Goal: Use online tool/utility: Use online tool/utility

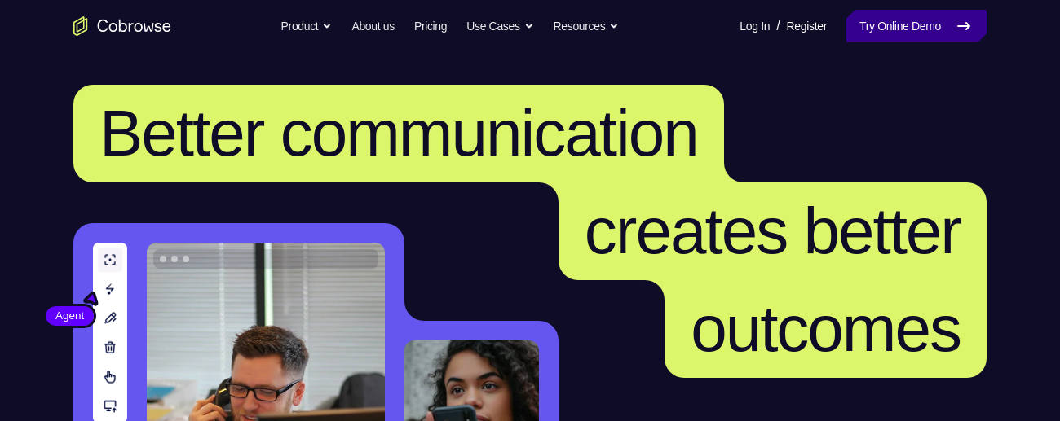
click at [869, 28] on link "Try Online Demo" at bounding box center [916, 26] width 140 height 33
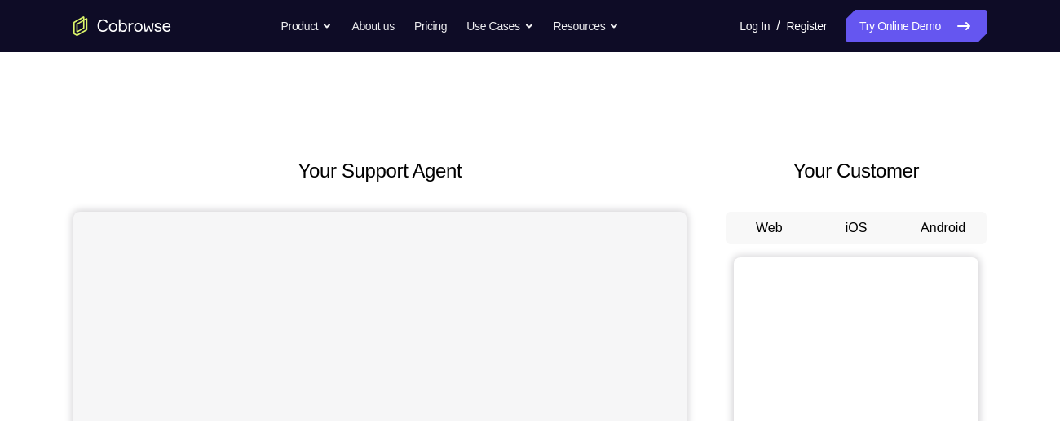
scroll to position [127, 0]
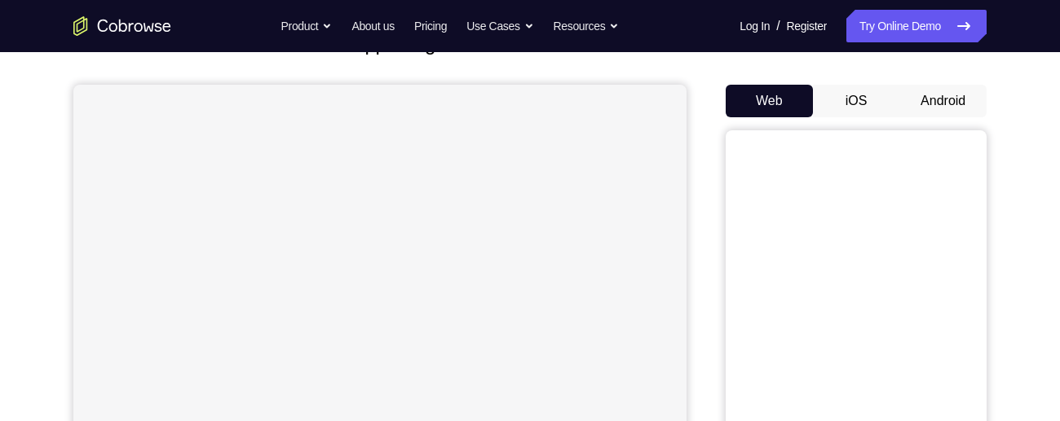
click at [945, 86] on button "Android" at bounding box center [942, 101] width 87 height 33
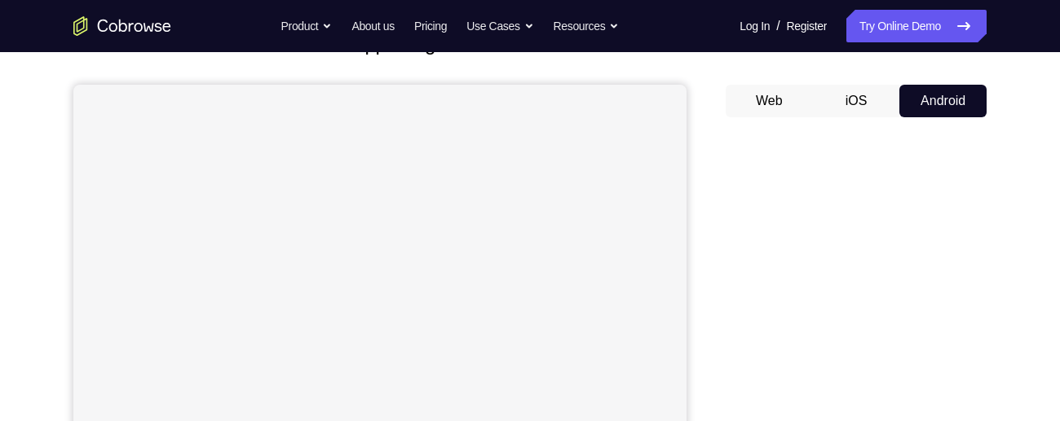
click at [945, 108] on button "Android" at bounding box center [942, 101] width 87 height 33
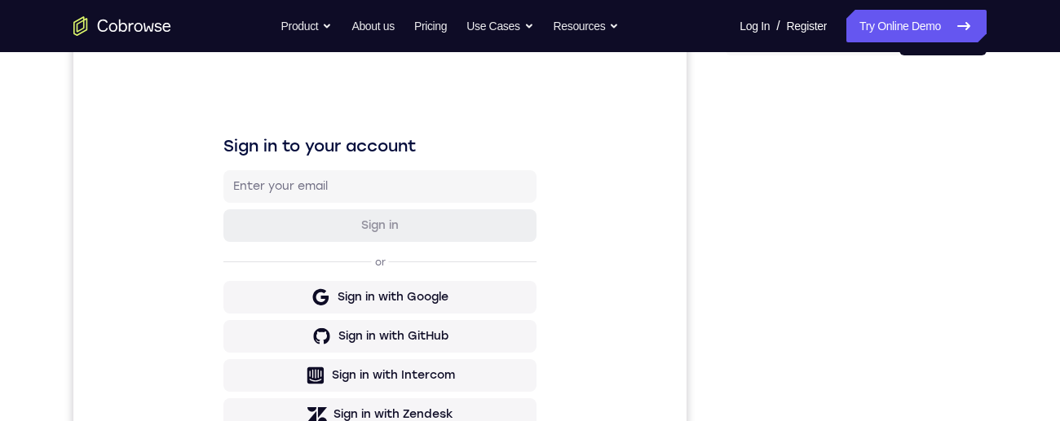
scroll to position [230, 0]
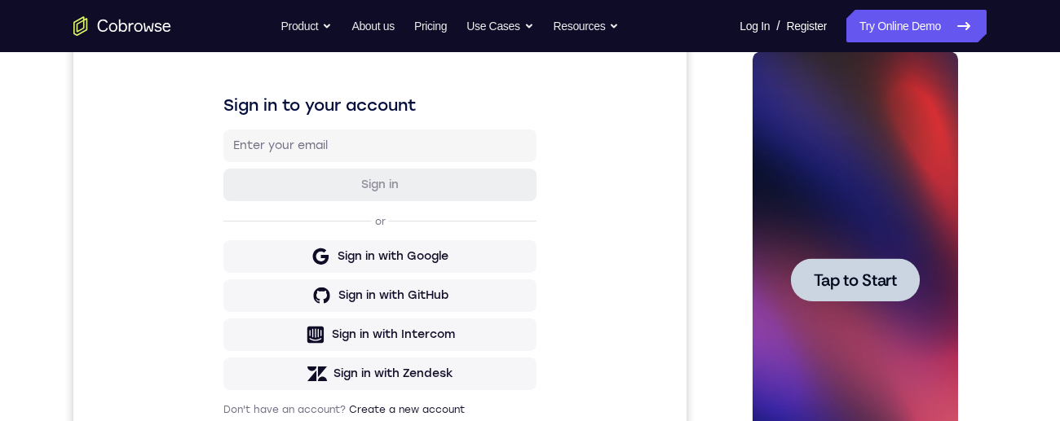
click at [873, 262] on div at bounding box center [854, 279] width 129 height 43
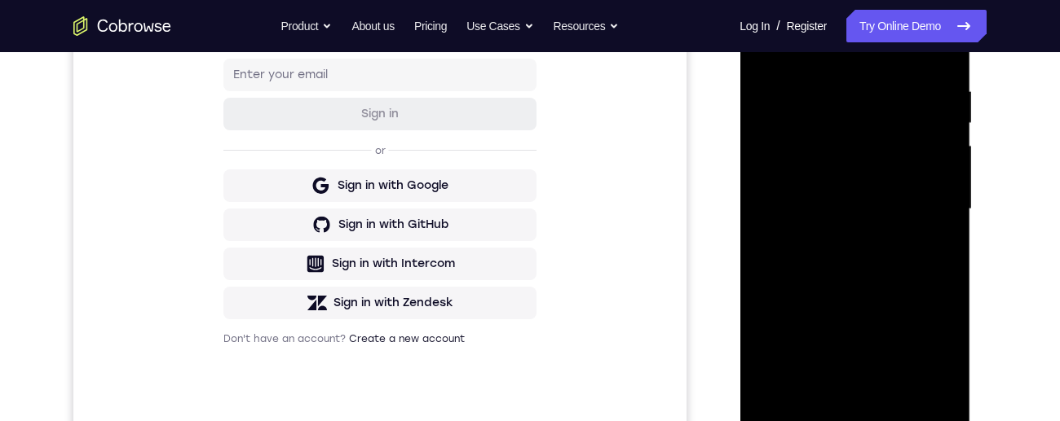
scroll to position [382, 0]
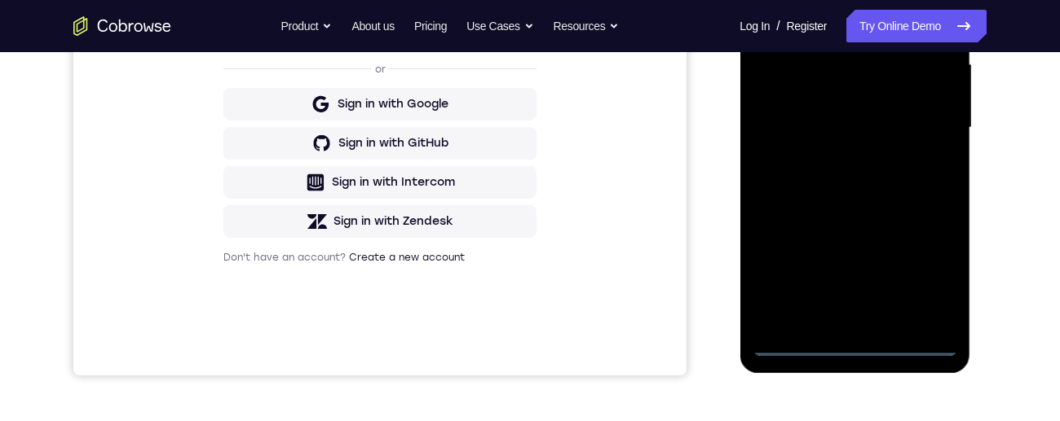
click at [858, 346] on div at bounding box center [854, 128] width 205 height 456
click at [924, 286] on div at bounding box center [854, 128] width 205 height 456
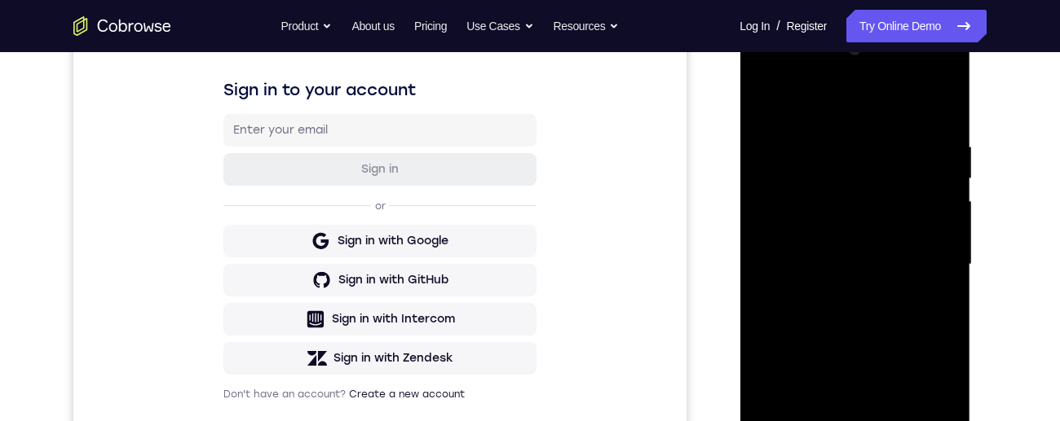
click at [880, 118] on div at bounding box center [854, 265] width 205 height 456
click at [932, 267] on div at bounding box center [854, 265] width 205 height 456
click at [839, 296] on div at bounding box center [854, 265] width 205 height 456
click at [867, 248] on div at bounding box center [854, 265] width 205 height 456
click at [880, 240] on div at bounding box center [854, 265] width 205 height 456
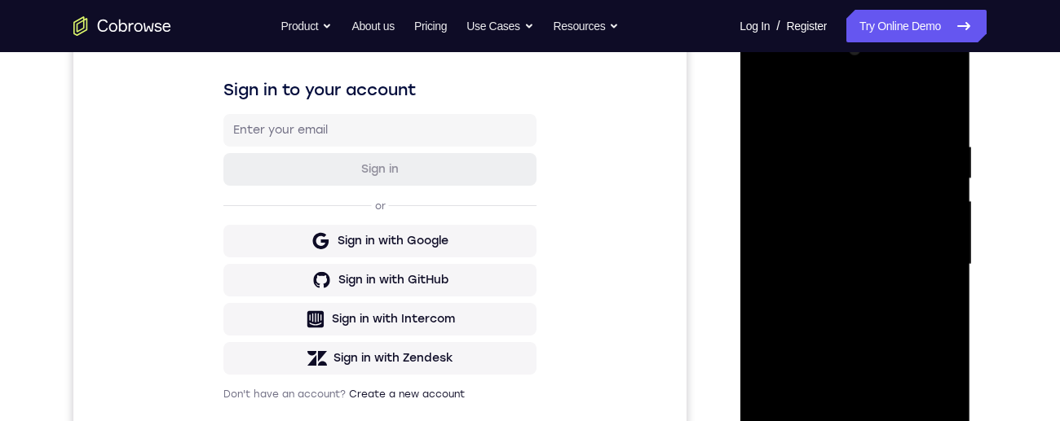
click at [894, 267] on div at bounding box center [854, 265] width 205 height 456
click at [893, 308] on div at bounding box center [854, 265] width 205 height 456
click at [874, 322] on div at bounding box center [854, 265] width 205 height 456
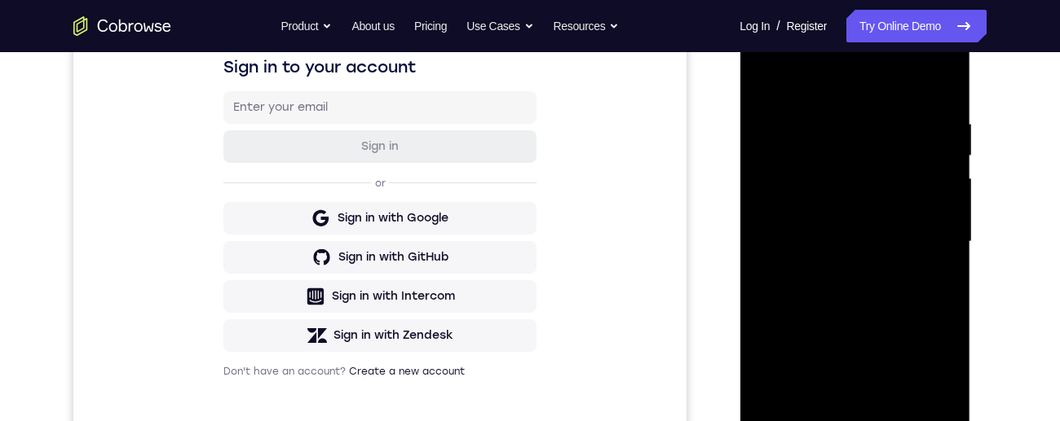
scroll to position [269, 0]
click at [867, 302] on div at bounding box center [854, 241] width 205 height 456
click at [894, 259] on div at bounding box center [854, 241] width 205 height 456
click at [890, 264] on div at bounding box center [854, 241] width 205 height 456
click at [942, 268] on div at bounding box center [854, 241] width 205 height 456
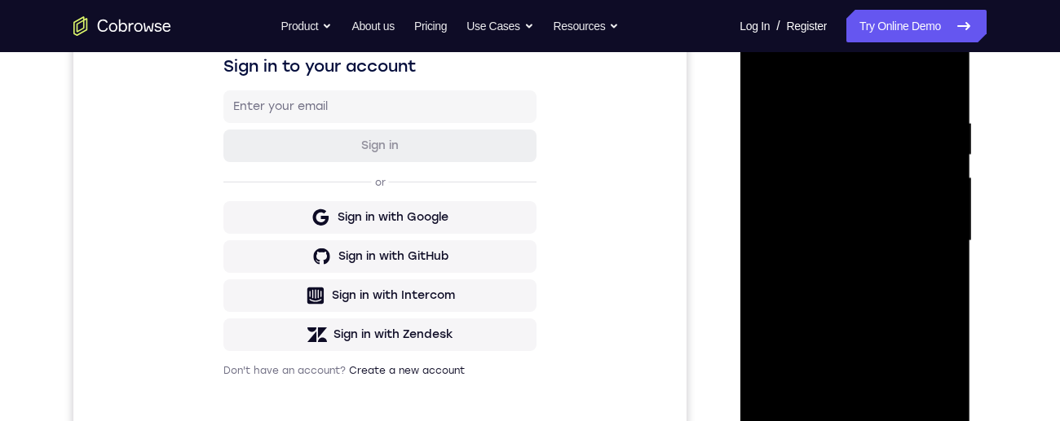
click at [765, 276] on div at bounding box center [854, 241] width 205 height 456
click at [954, 286] on div at bounding box center [854, 241] width 205 height 456
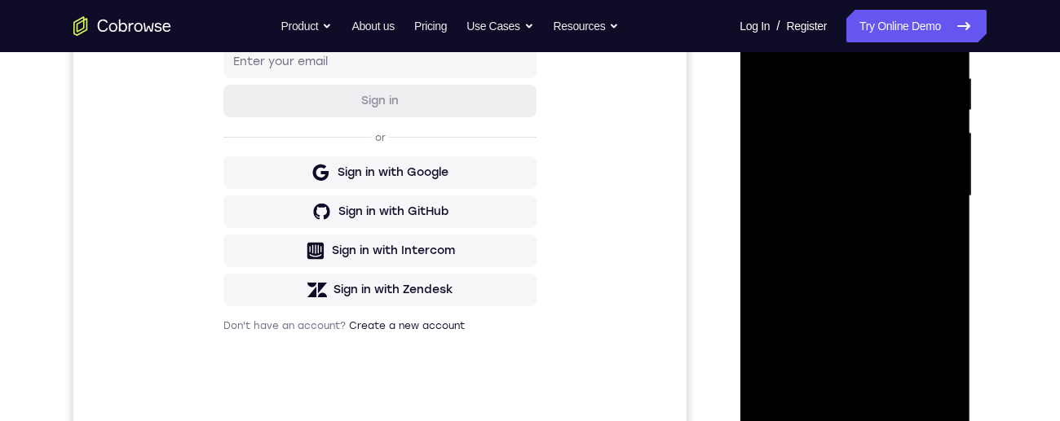
scroll to position [315, 0]
click at [928, 165] on div at bounding box center [854, 195] width 205 height 456
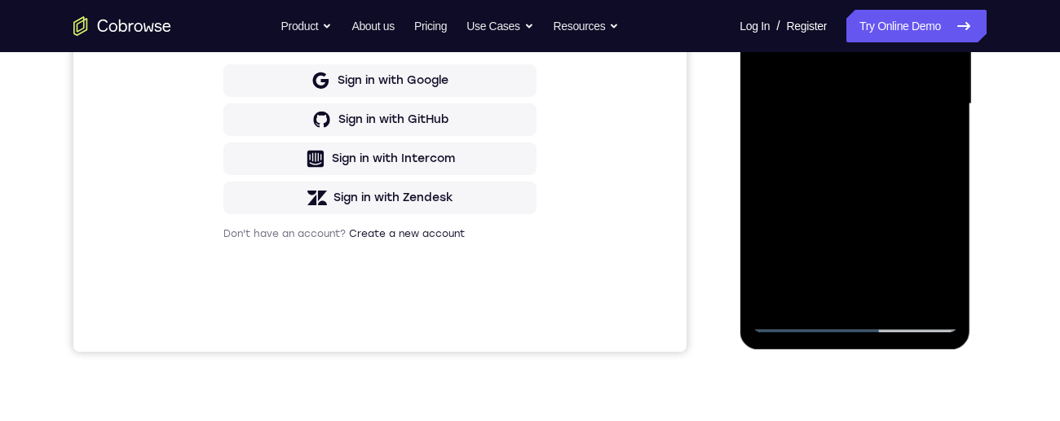
click at [897, 298] on div at bounding box center [854, 104] width 205 height 456
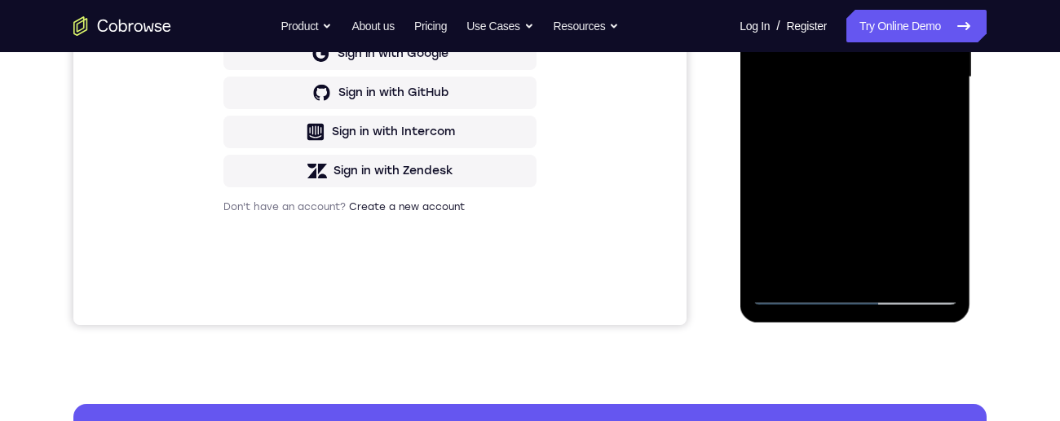
scroll to position [343, 0]
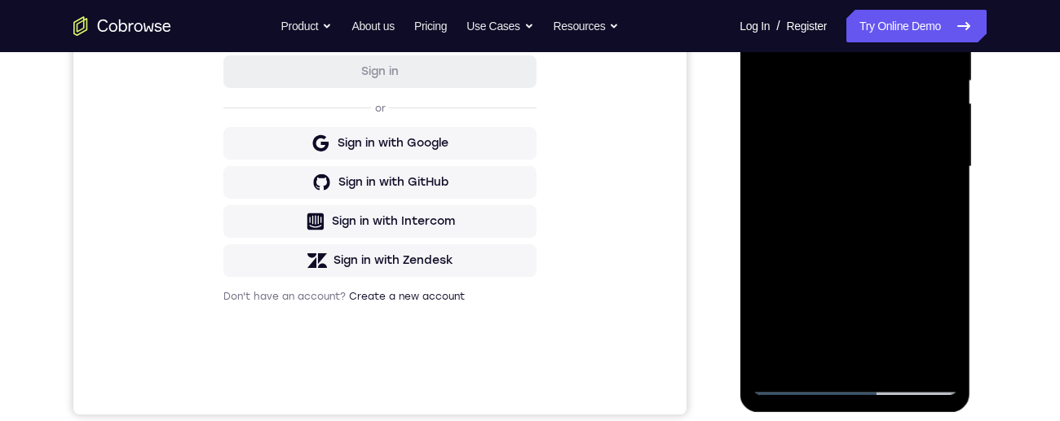
click at [890, 251] on div at bounding box center [854, 167] width 205 height 456
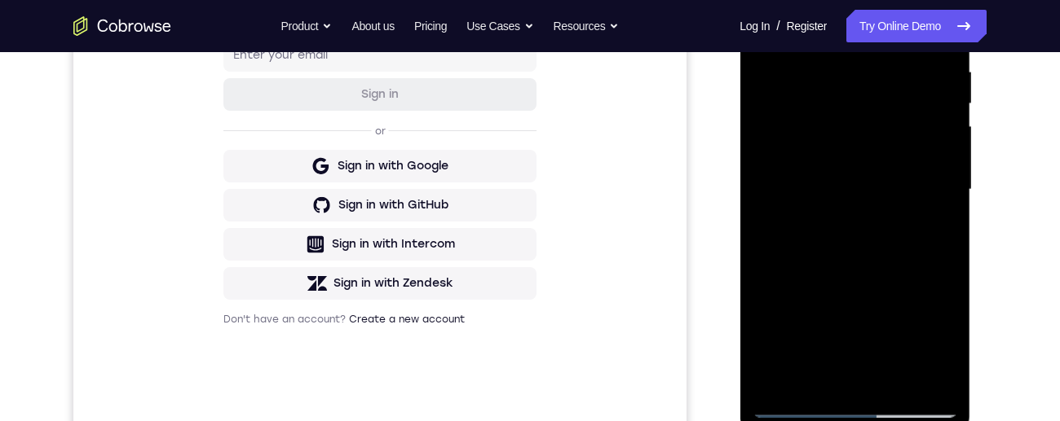
scroll to position [330, 0]
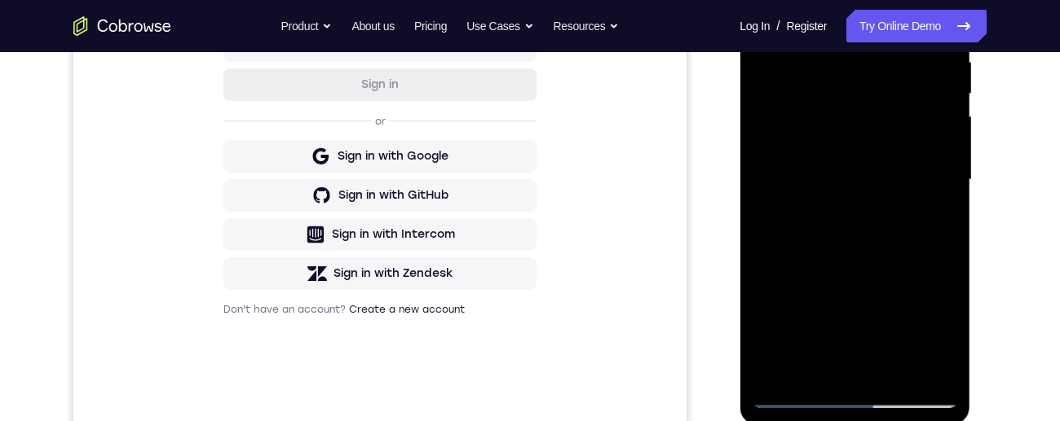
click at [910, 162] on div at bounding box center [854, 180] width 205 height 456
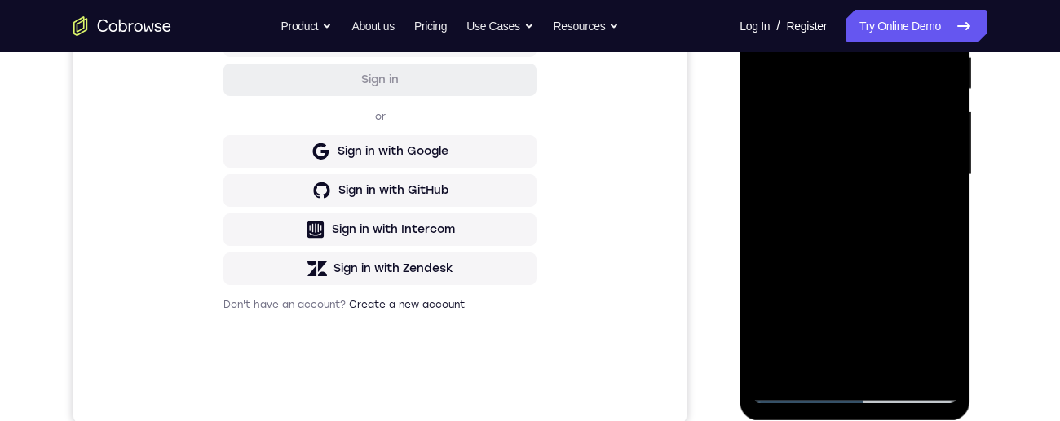
click at [778, 214] on div at bounding box center [854, 175] width 205 height 456
click at [782, 220] on div at bounding box center [854, 175] width 205 height 456
click at [786, 214] on div at bounding box center [854, 175] width 205 height 456
click at [946, 331] on div at bounding box center [854, 175] width 205 height 456
click at [933, 215] on div at bounding box center [854, 175] width 205 height 456
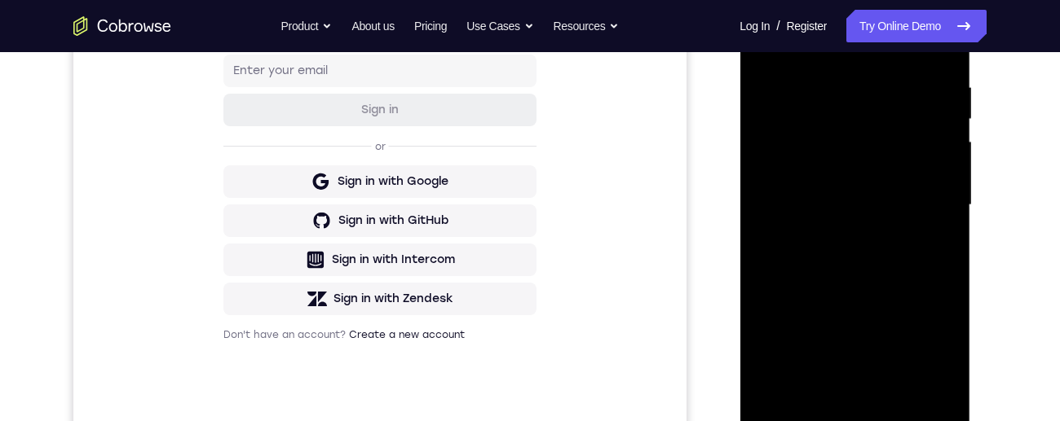
scroll to position [305, 0]
click at [939, 240] on div at bounding box center [854, 205] width 205 height 456
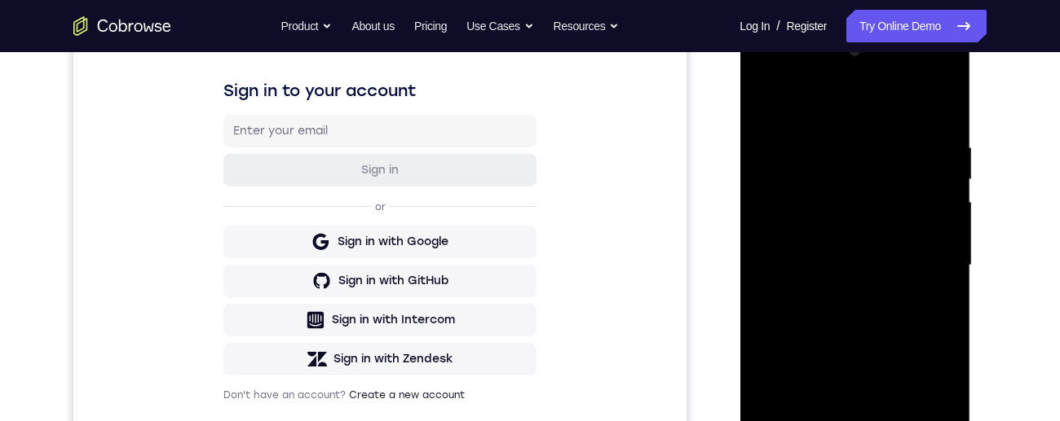
click at [770, 103] on div at bounding box center [854, 265] width 205 height 456
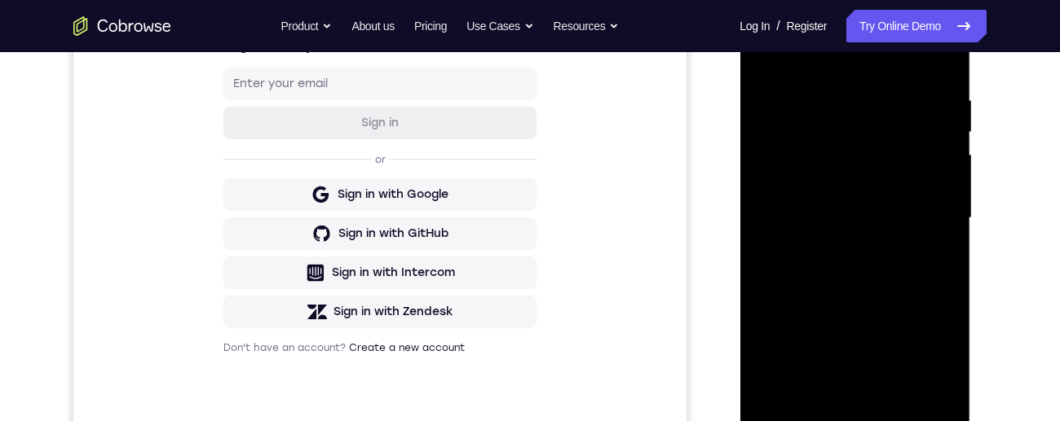
scroll to position [294, 0]
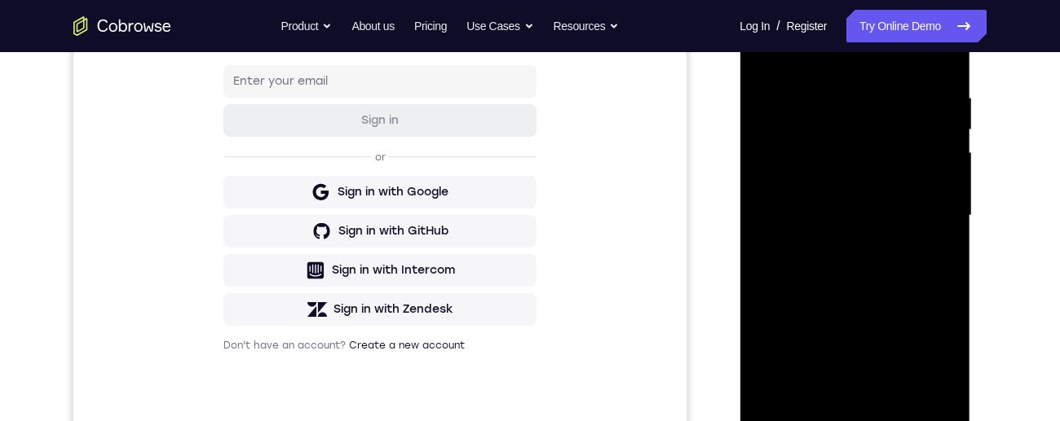
click at [903, 219] on div at bounding box center [854, 216] width 205 height 456
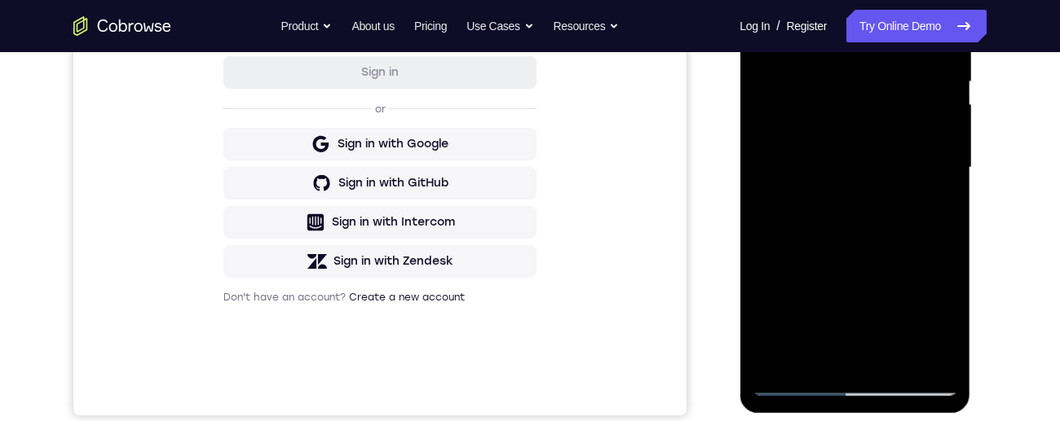
scroll to position [351, 0]
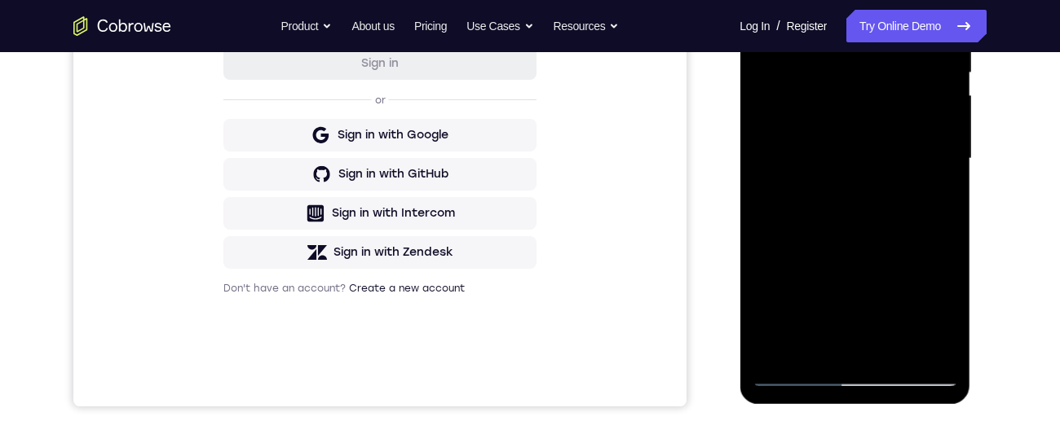
click at [896, 307] on div at bounding box center [854, 159] width 205 height 456
click at [930, 310] on div at bounding box center [854, 159] width 205 height 456
click at [928, 203] on div at bounding box center [854, 159] width 205 height 456
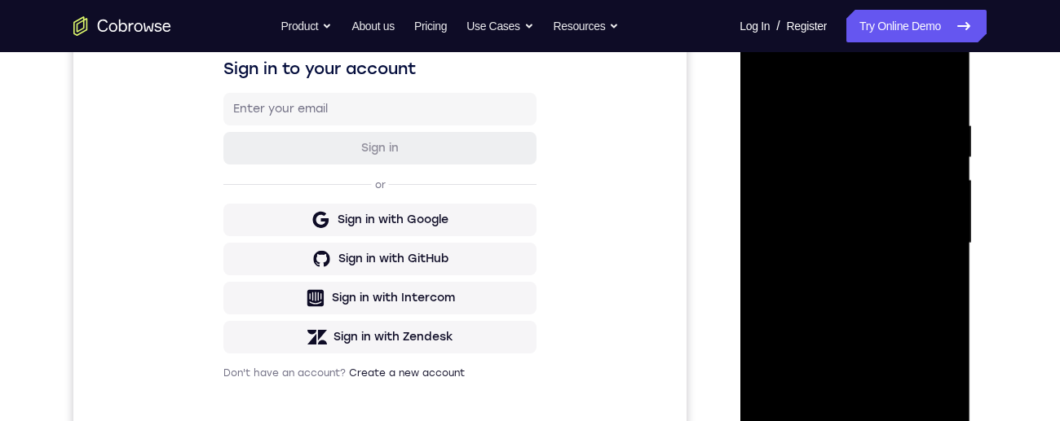
click at [774, 77] on div at bounding box center [854, 243] width 205 height 456
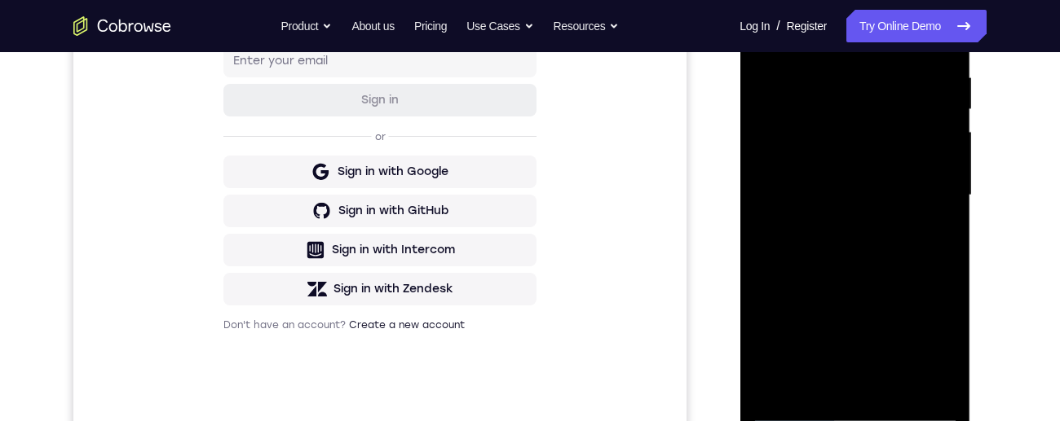
scroll to position [315, 0]
click at [883, 242] on div at bounding box center [854, 195] width 205 height 456
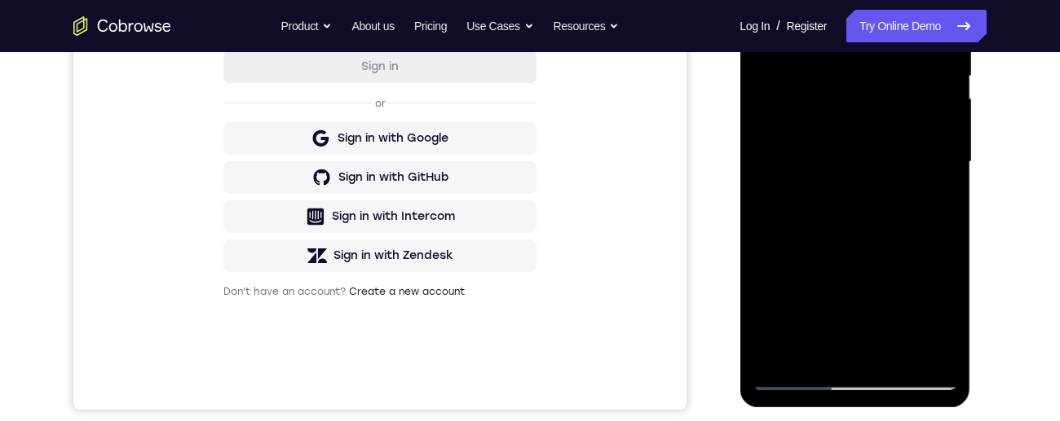
scroll to position [349, 0]
click at [869, 198] on div at bounding box center [854, 161] width 205 height 456
click at [925, 208] on div at bounding box center [854, 161] width 205 height 456
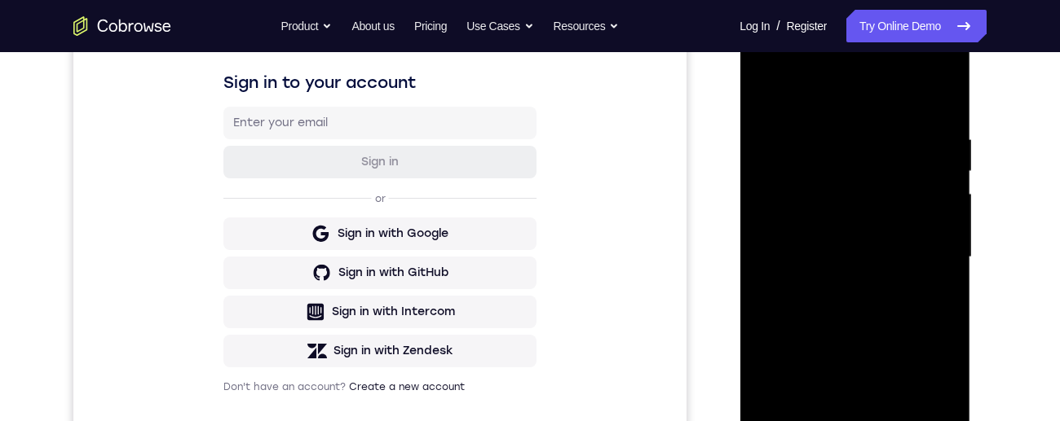
click at [766, 89] on div at bounding box center [854, 257] width 205 height 456
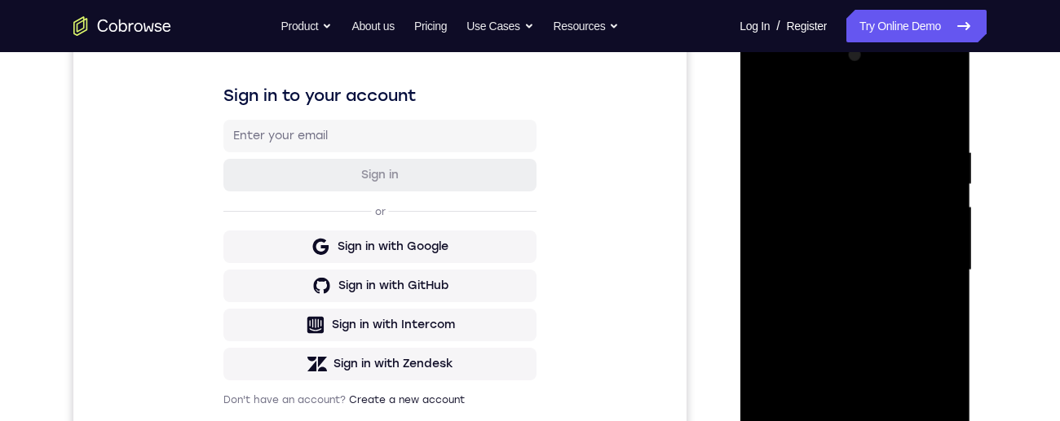
click at [765, 109] on div at bounding box center [854, 270] width 205 height 456
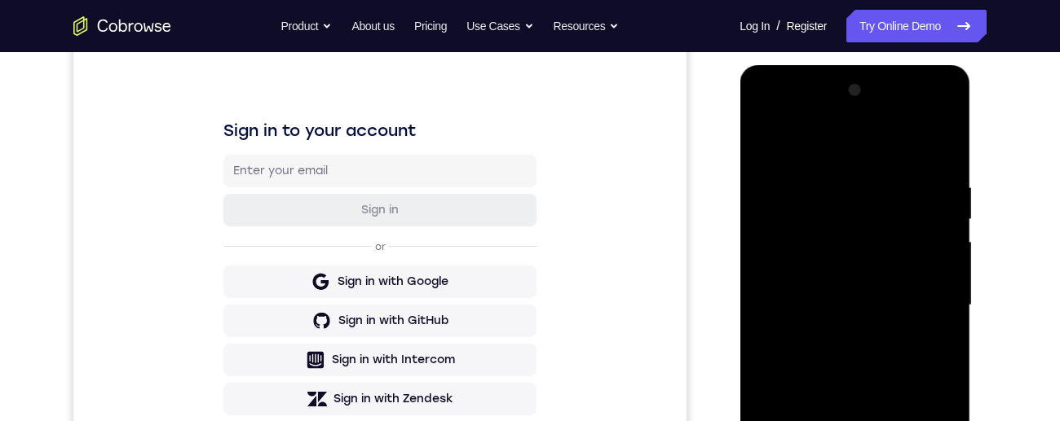
click at [944, 142] on div at bounding box center [854, 305] width 205 height 456
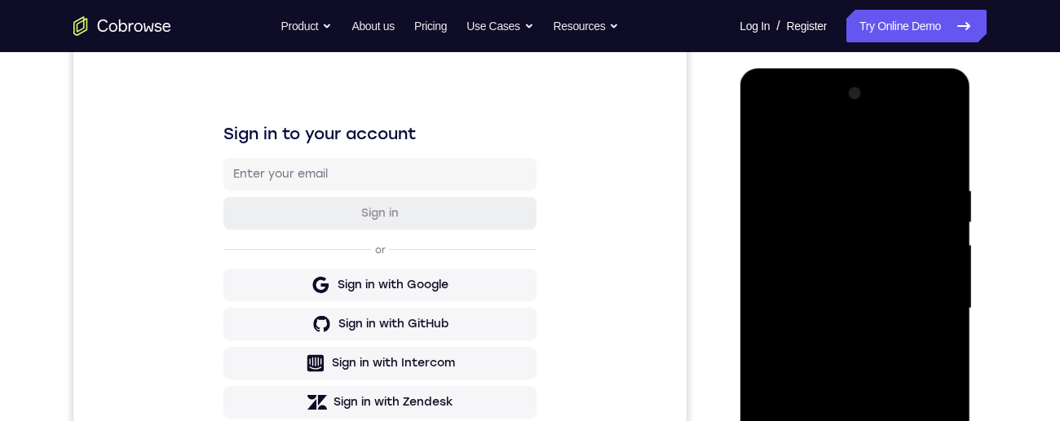
click at [770, 143] on div at bounding box center [854, 309] width 205 height 456
click at [952, 140] on div at bounding box center [854, 309] width 205 height 456
click at [761, 146] on div at bounding box center [854, 309] width 205 height 456
click at [761, 142] on div at bounding box center [854, 309] width 205 height 456
